Goal: Information Seeking & Learning: Learn about a topic

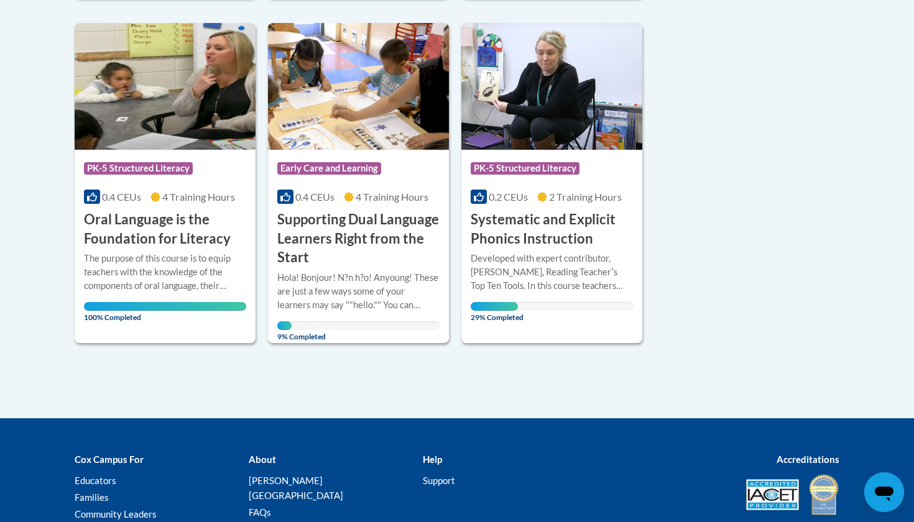
scroll to position [971, 0]
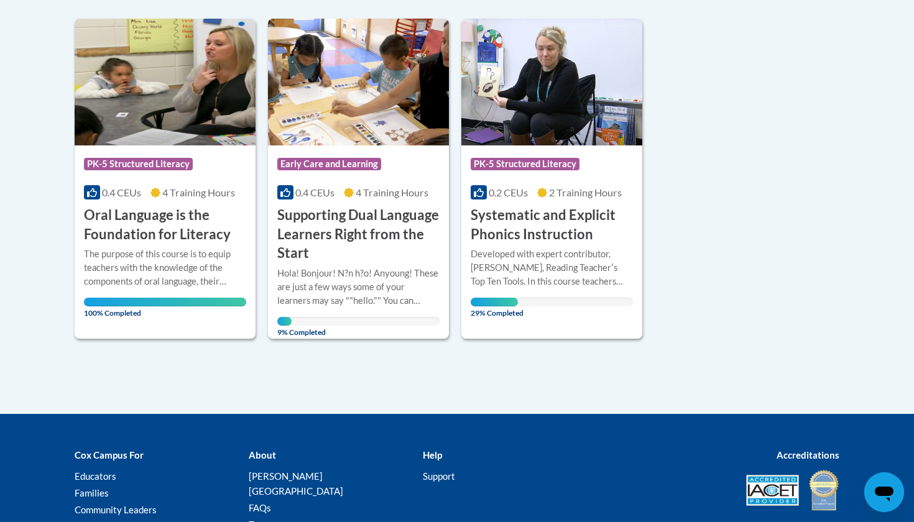
click at [607, 207] on h3 "Systematic and Explicit Phonics Instruction" at bounding box center [551, 225] width 162 height 39
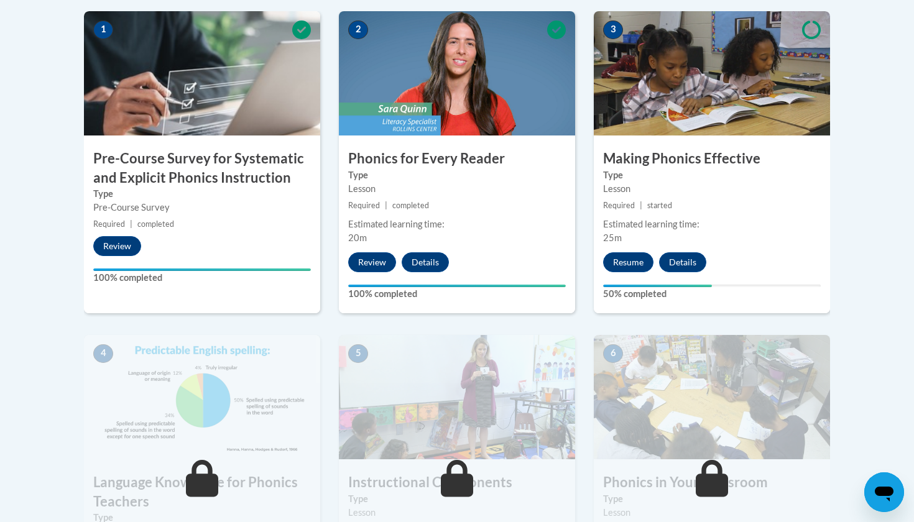
scroll to position [409, 0]
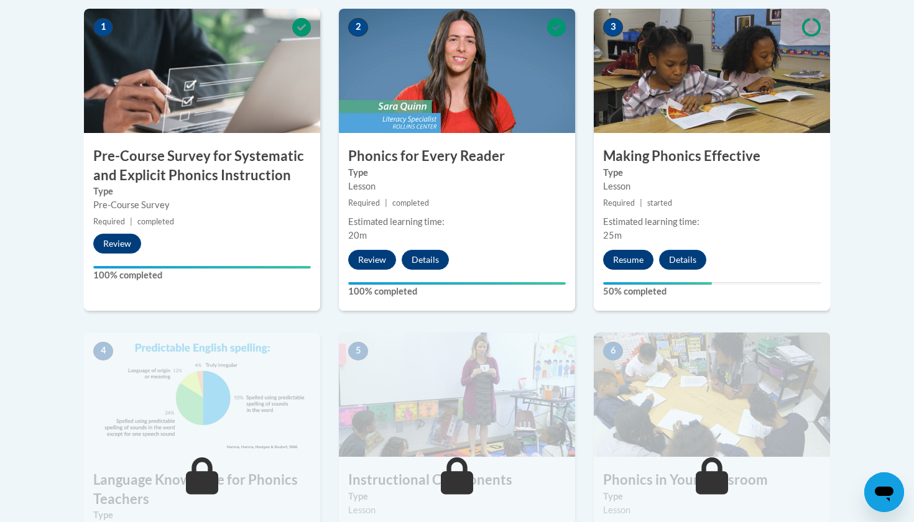
click at [645, 258] on button "Resume" at bounding box center [628, 260] width 50 height 20
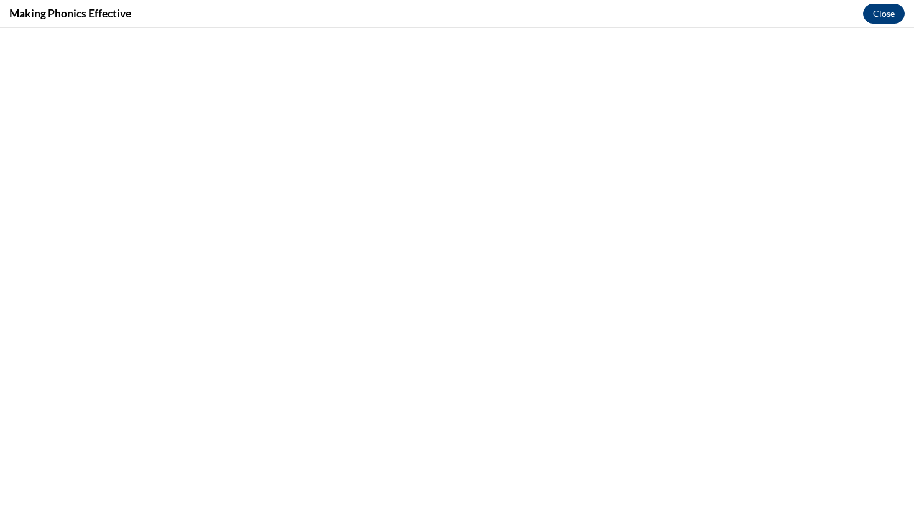
click at [890, 14] on button "Close" at bounding box center [884, 14] width 42 height 20
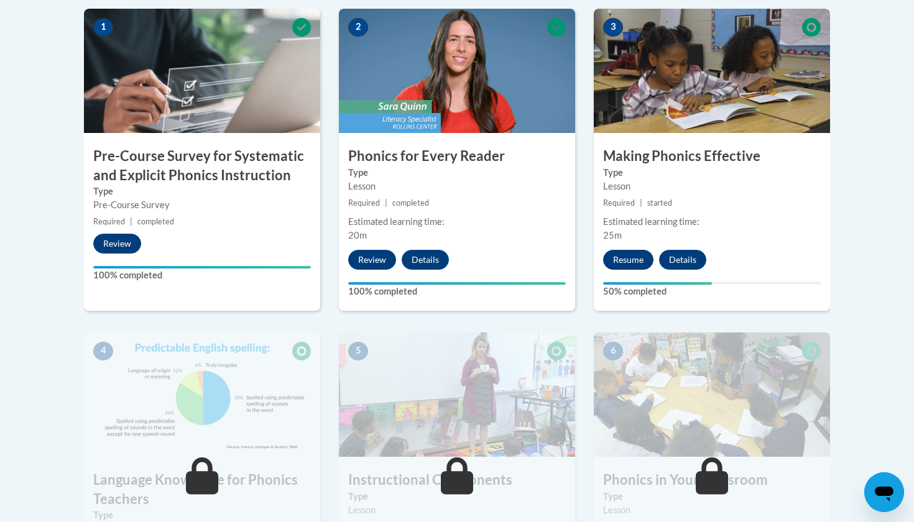
click at [639, 257] on button "Resume" at bounding box center [628, 260] width 50 height 20
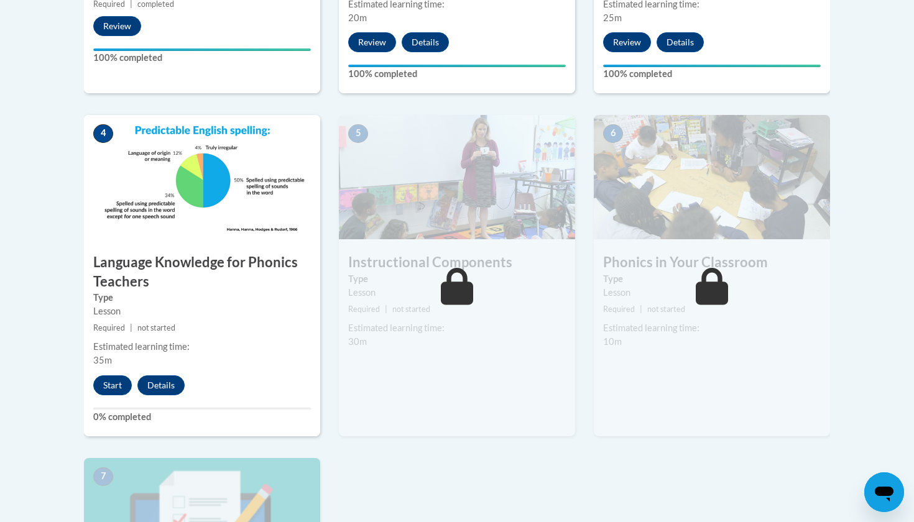
scroll to position [656, 0]
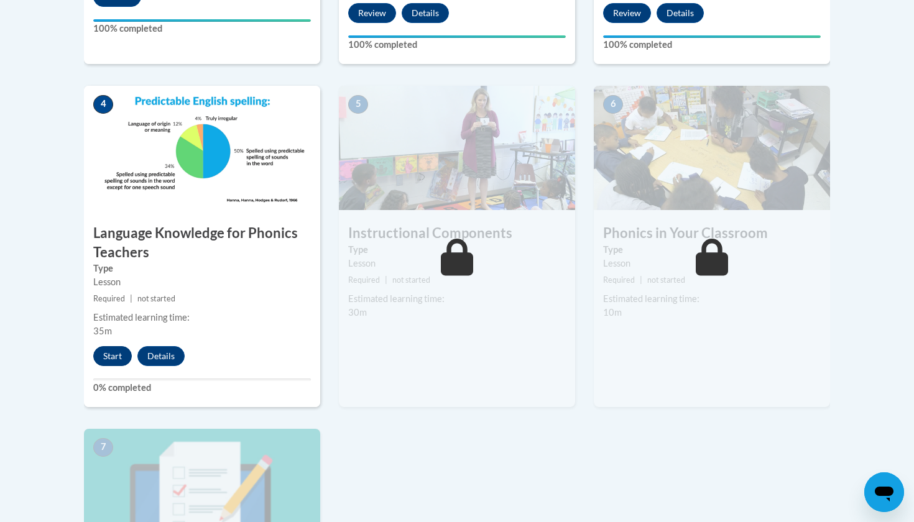
click at [115, 351] on button "Start" at bounding box center [112, 356] width 39 height 20
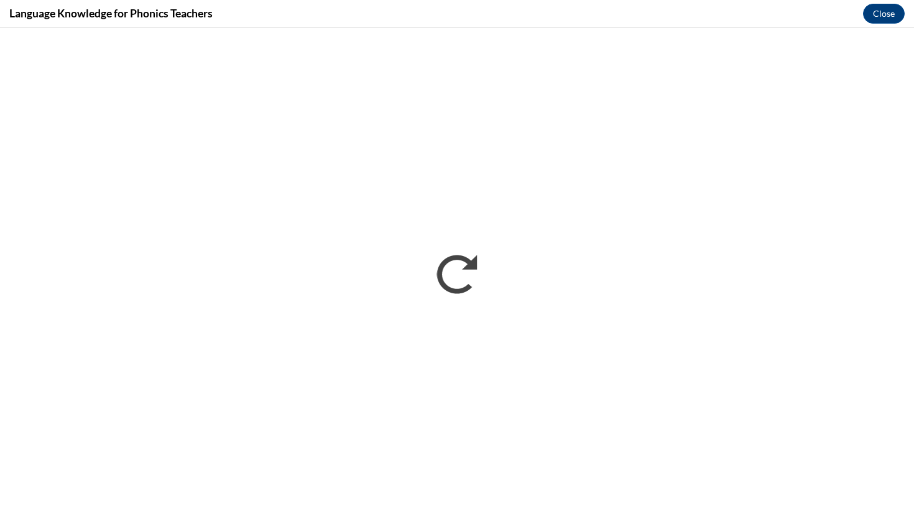
scroll to position [0, 0]
